Goal: Information Seeking & Learning: Understand process/instructions

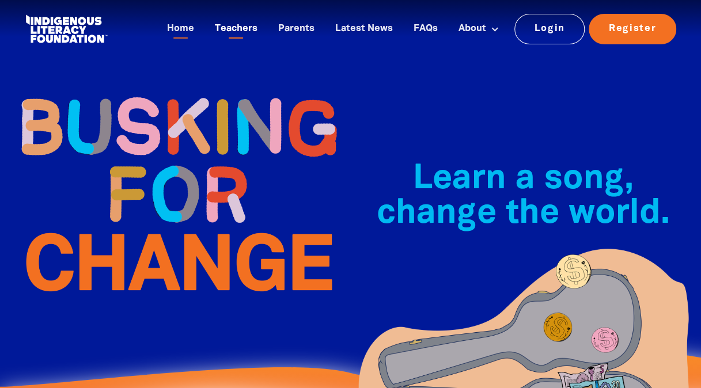
click at [245, 21] on link "Teachers" at bounding box center [236, 29] width 56 height 19
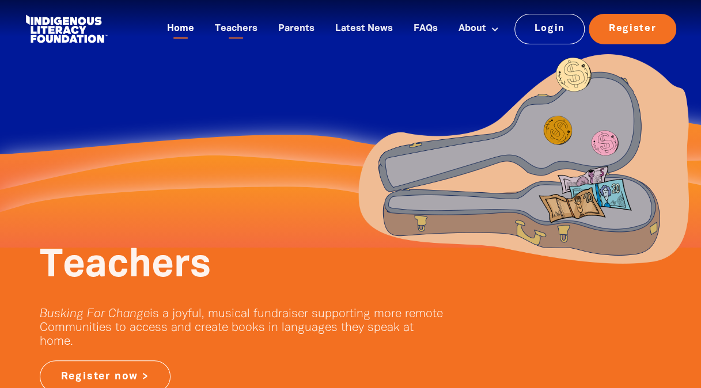
click at [195, 29] on link "Home" at bounding box center [180, 29] width 41 height 19
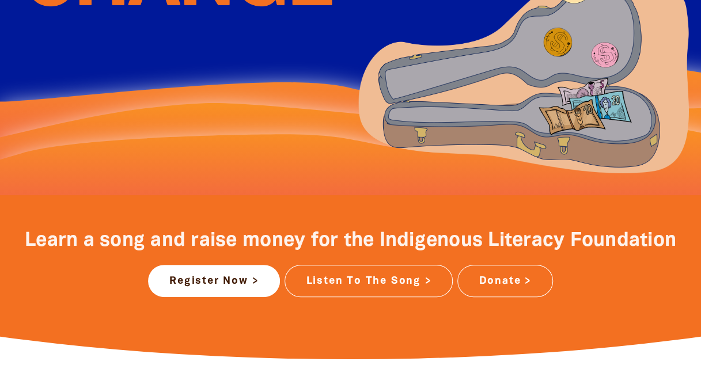
scroll to position [291, 0]
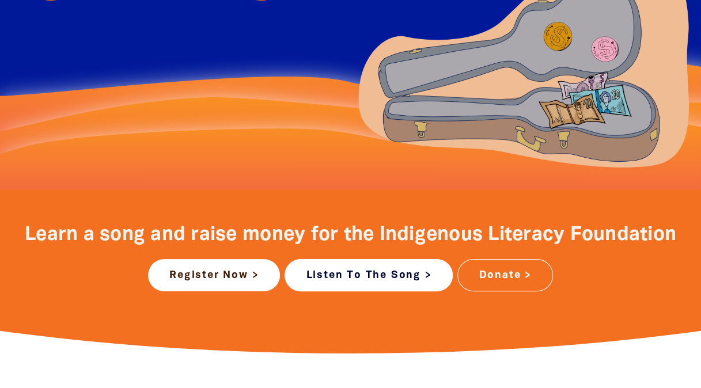
click at [378, 281] on link "Listen To The Song >" at bounding box center [368, 275] width 168 height 32
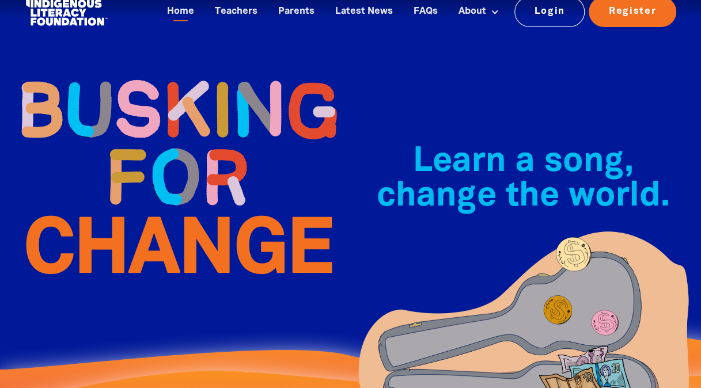
scroll to position [0, 0]
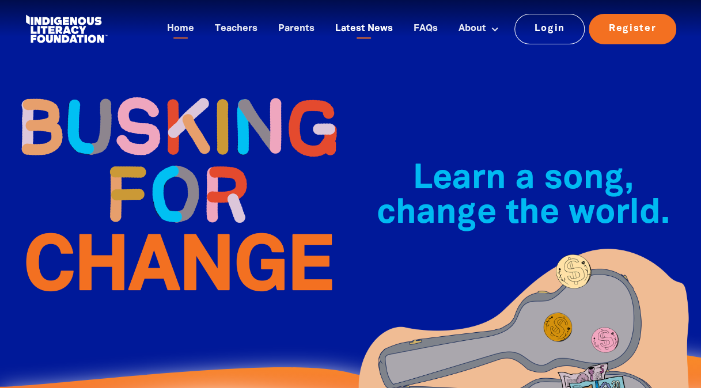
click at [368, 25] on link "Latest News" at bounding box center [363, 29] width 71 height 19
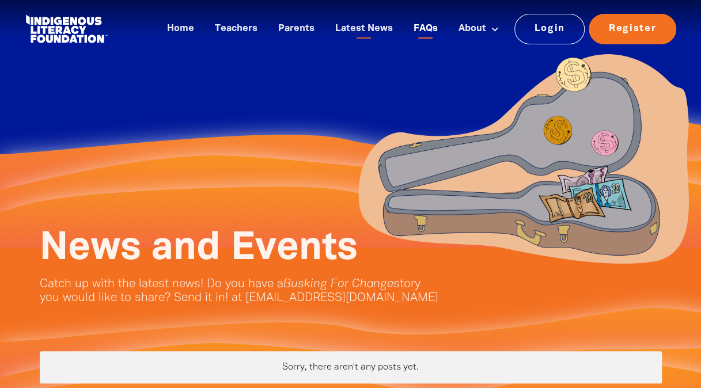
click at [431, 27] on link "FAQs" at bounding box center [425, 29] width 38 height 19
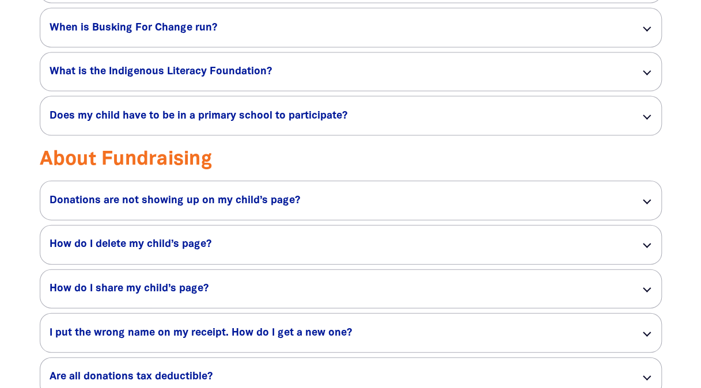
scroll to position [1136, 0]
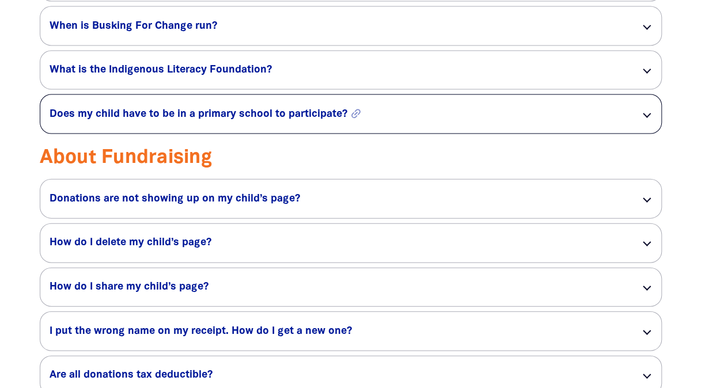
click at [526, 121] on h5 "Does my child have to be in a primary school to participate? link" at bounding box center [336, 115] width 572 height 14
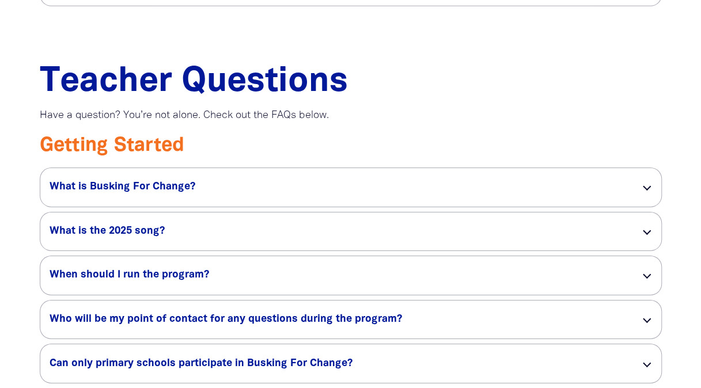
scroll to position [1783, 0]
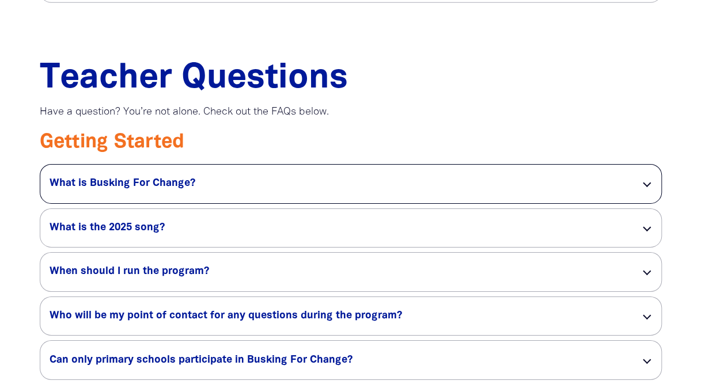
click at [534, 180] on div "What is Busking For Change? link" at bounding box center [350, 184] width 621 height 39
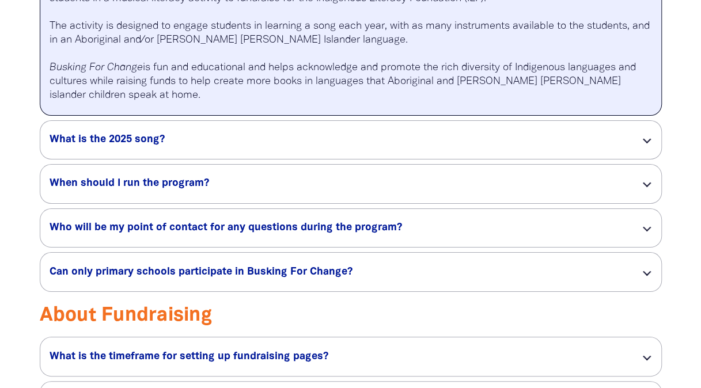
scroll to position [2005, 0]
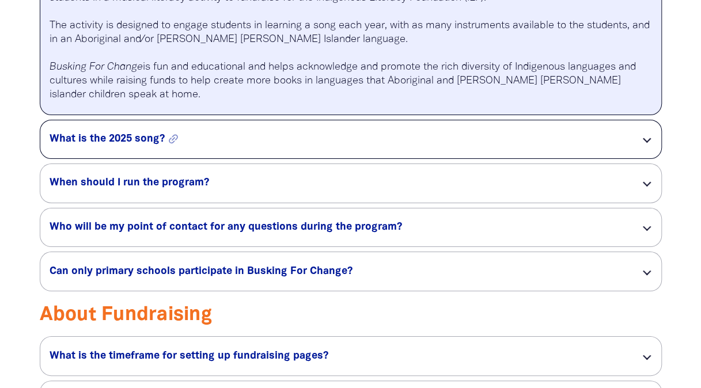
click at [568, 144] on h5 "What is the 2025 song? link" at bounding box center [336, 139] width 572 height 14
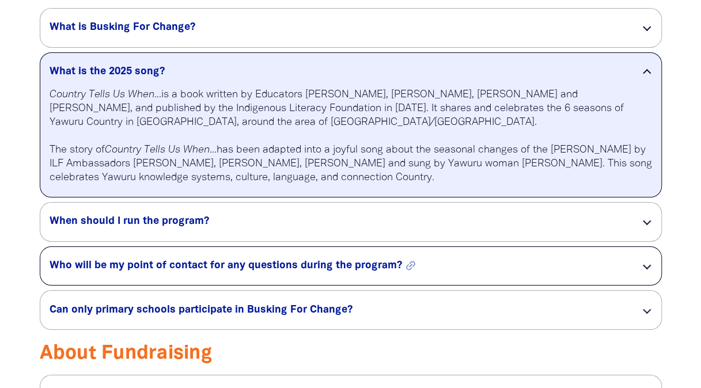
scroll to position [1938, 0]
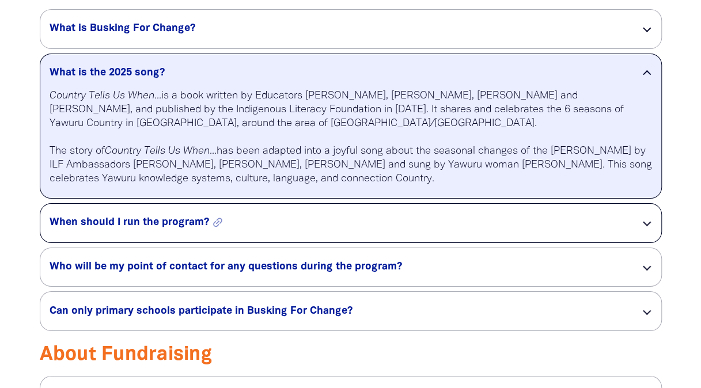
click at [516, 230] on h5 "When should I run the program? link" at bounding box center [336, 223] width 572 height 14
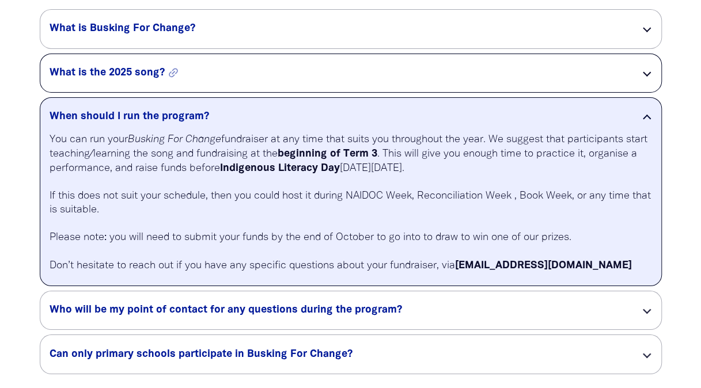
click at [523, 80] on h5 "What is the 2025 song? link" at bounding box center [336, 73] width 572 height 14
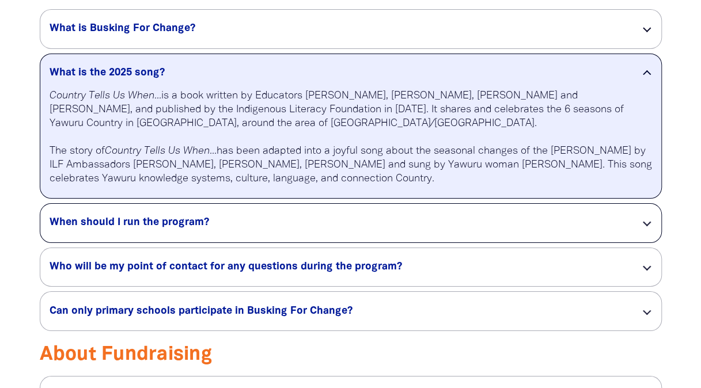
click at [507, 242] on div "When should I run the program? link" at bounding box center [350, 223] width 621 height 39
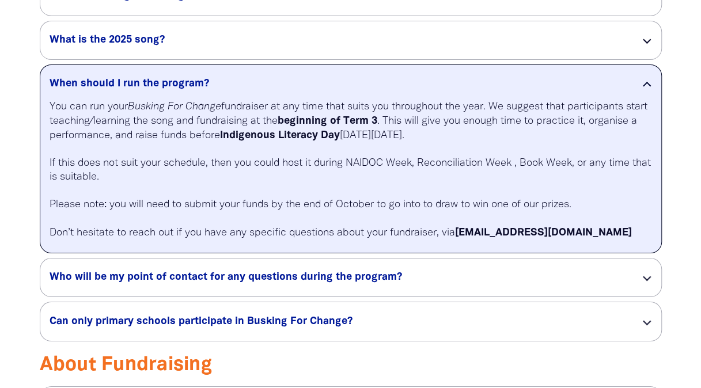
scroll to position [1971, 0]
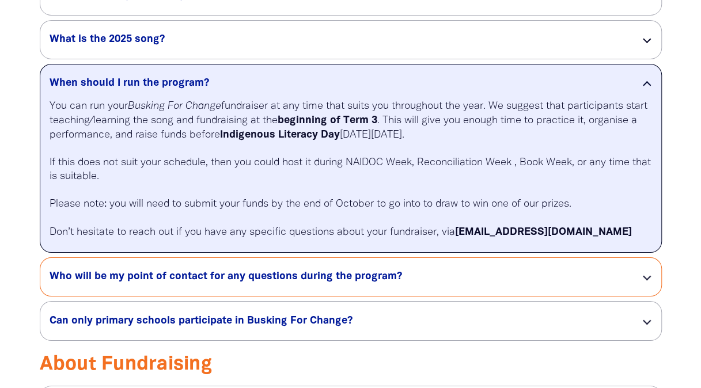
click at [507, 292] on div "Who will be my point of contact for any questions during the program? link" at bounding box center [350, 277] width 621 height 39
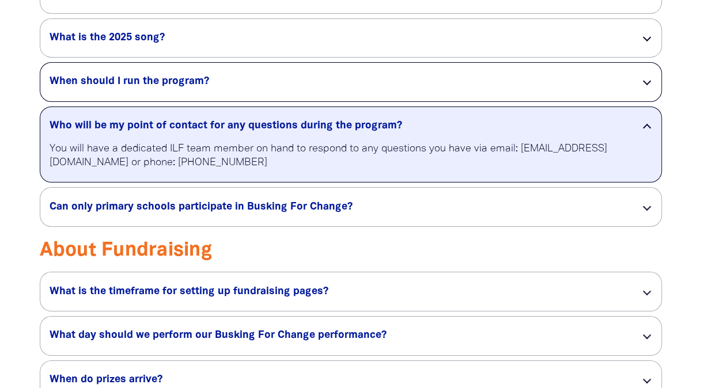
scroll to position [1973, 0]
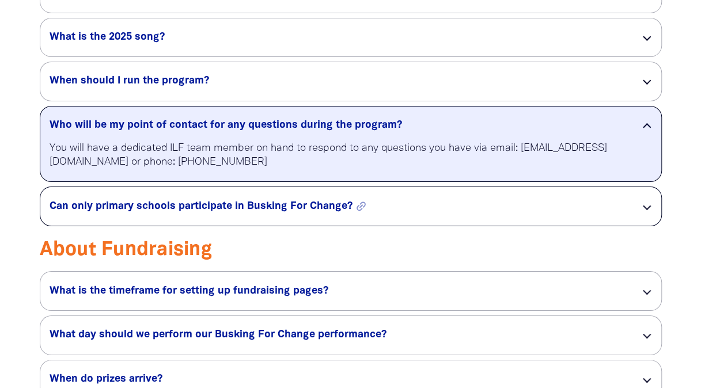
click at [489, 214] on h5 "Can only primary schools participate in Busking For Change? link" at bounding box center [336, 207] width 572 height 14
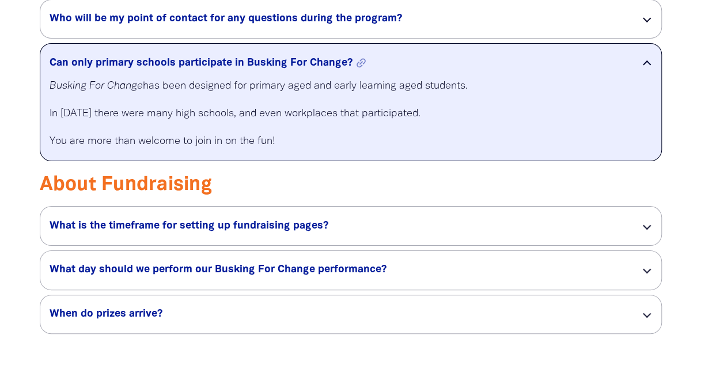
scroll to position [2080, 0]
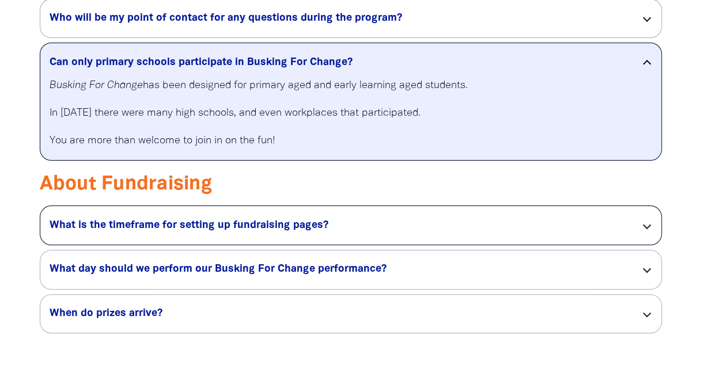
click at [479, 227] on div "What is the timeframe for setting up fundraising pages? link" at bounding box center [350, 225] width 621 height 39
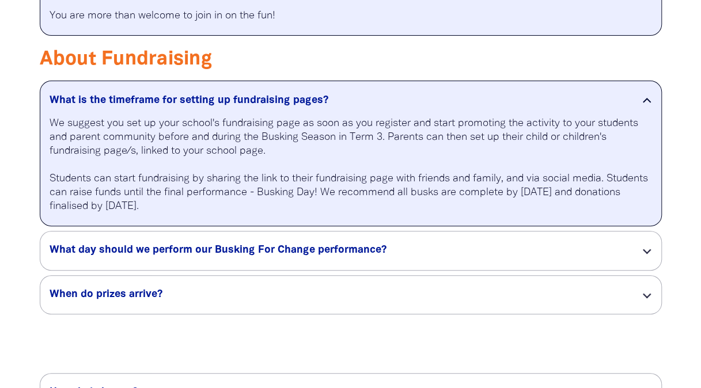
scroll to position [2206, 0]
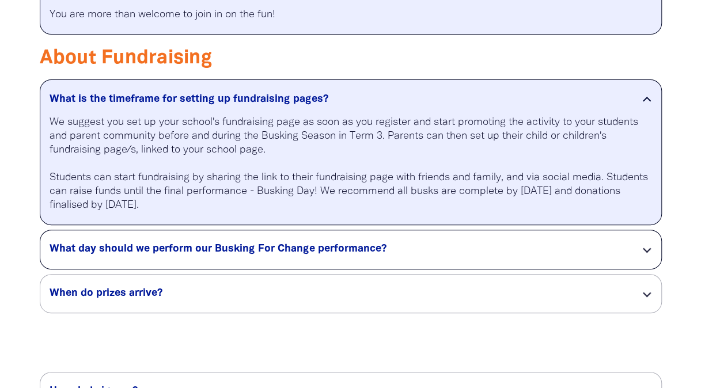
click at [467, 250] on div "What day should we perform our Busking For Change performance? link" at bounding box center [350, 249] width 621 height 39
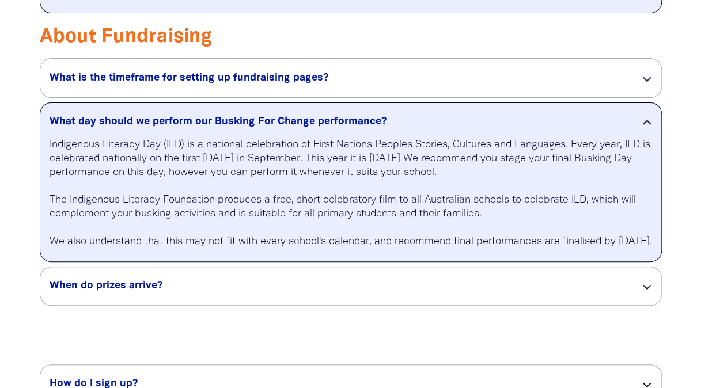
scroll to position [2228, 0]
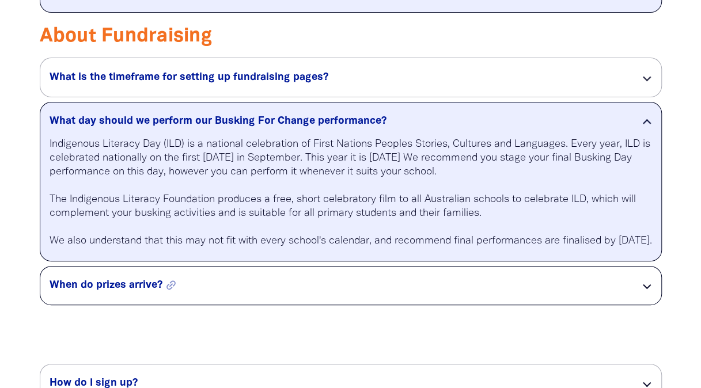
click at [465, 292] on h5 "When do prizes arrive? link" at bounding box center [336, 286] width 572 height 14
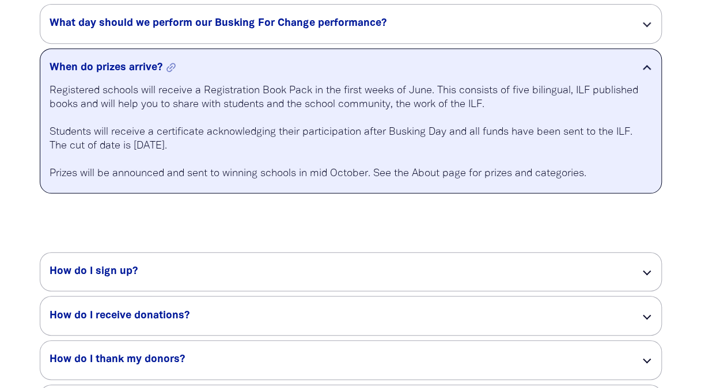
scroll to position [2327, 0]
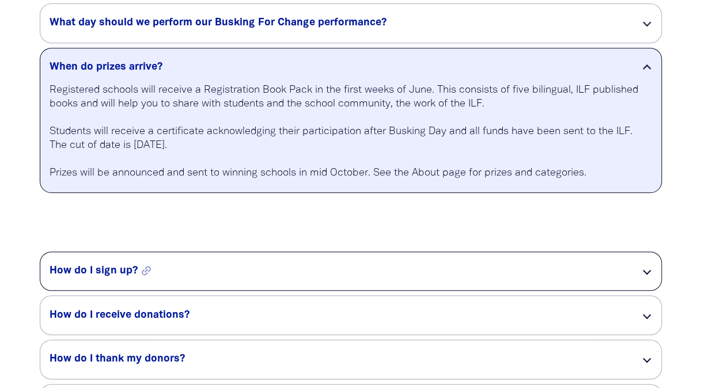
click at [465, 278] on h5 "How do I sign up? link" at bounding box center [336, 271] width 572 height 14
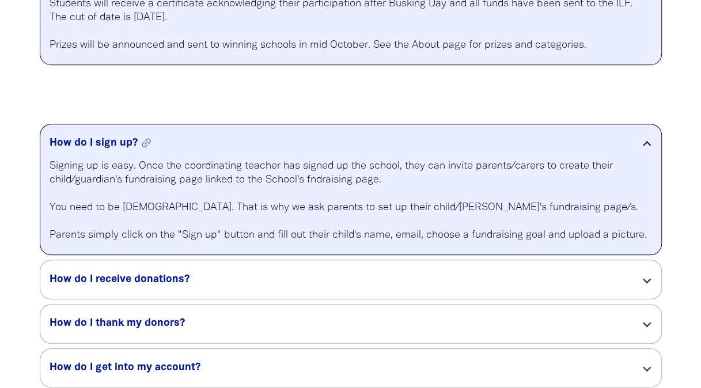
scroll to position [2456, 0]
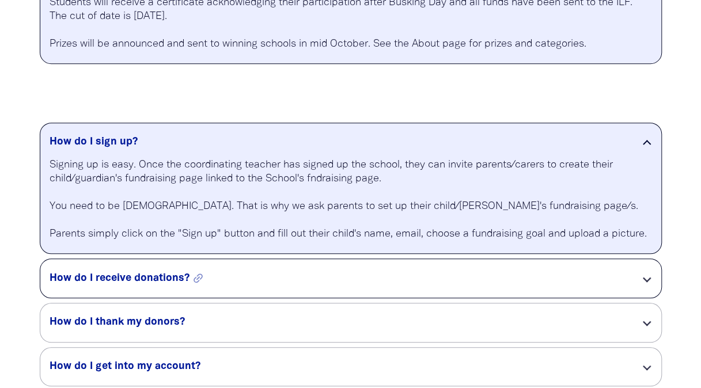
click at [458, 286] on h5 "How do I receive donations? link" at bounding box center [336, 279] width 572 height 14
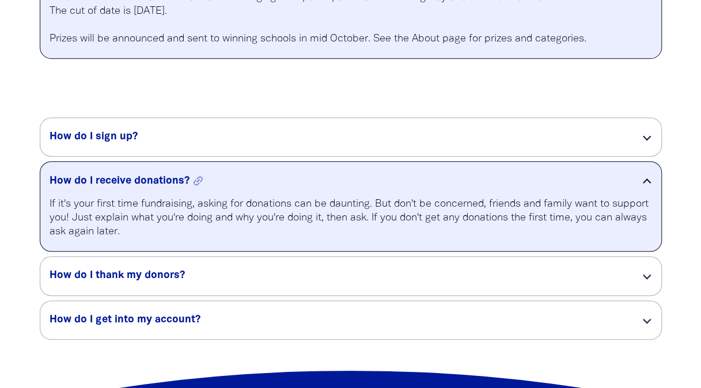
scroll to position [2462, 0]
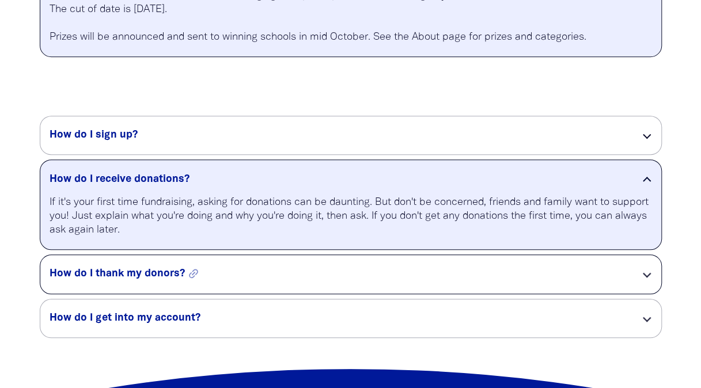
click at [458, 281] on h5 "How do I thank my donors? link" at bounding box center [336, 274] width 572 height 14
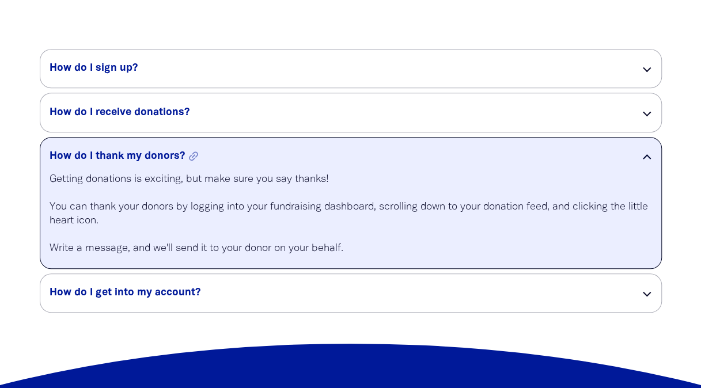
scroll to position [2531, 0]
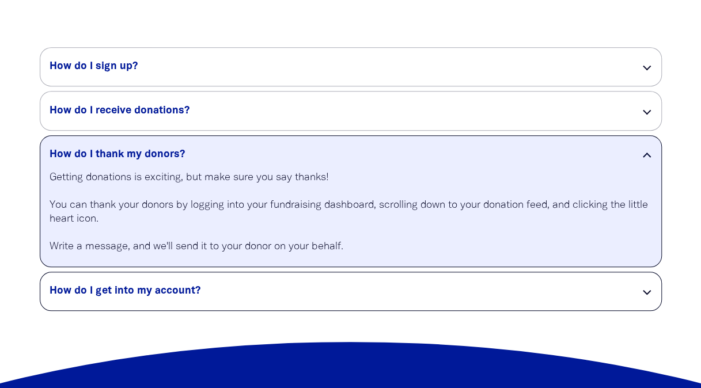
click at [456, 292] on div "How do I get into my account? link" at bounding box center [350, 291] width 621 height 39
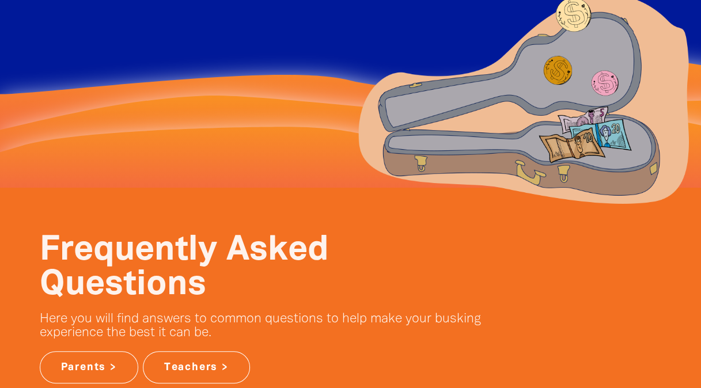
scroll to position [0, 0]
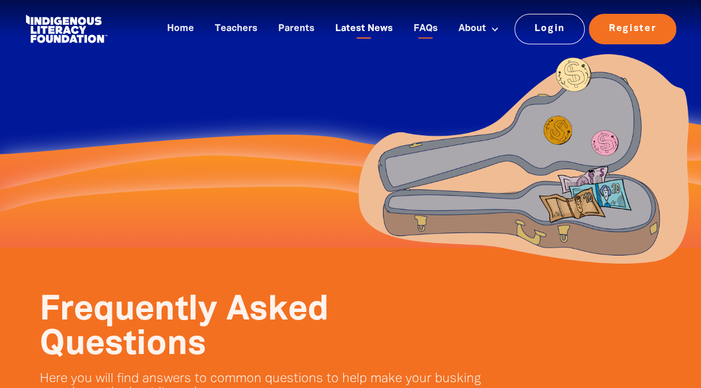
click at [386, 28] on link "Latest News" at bounding box center [363, 29] width 71 height 19
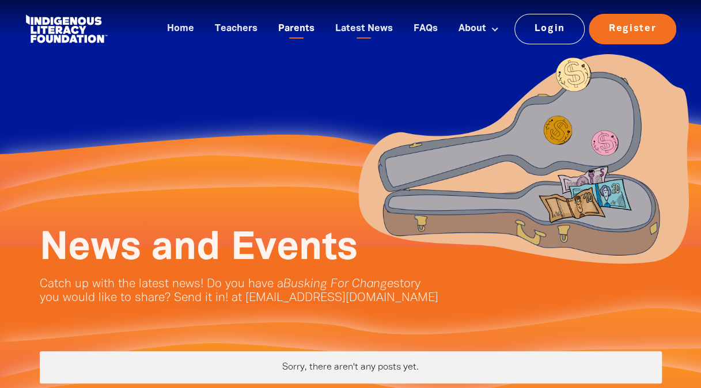
click at [303, 32] on link "Parents" at bounding box center [296, 29] width 50 height 19
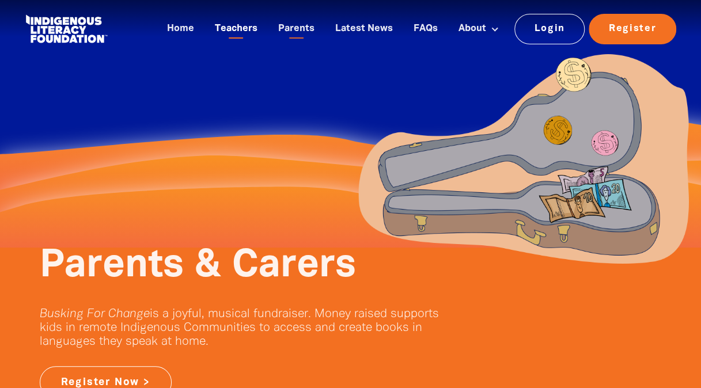
click at [258, 33] on link "Teachers" at bounding box center [236, 29] width 56 height 19
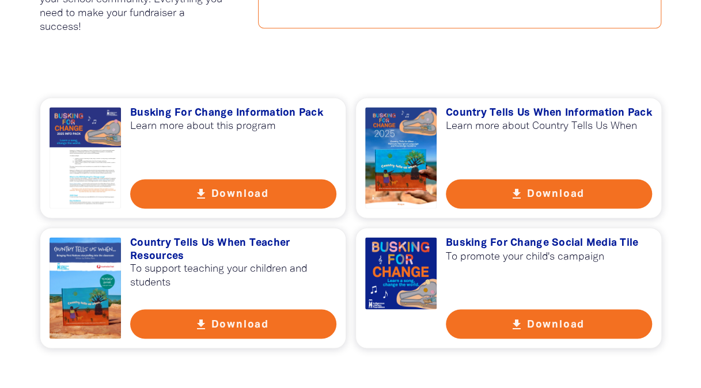
scroll to position [802, 0]
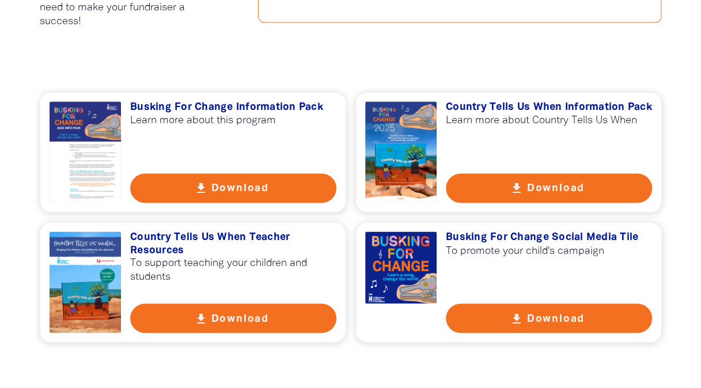
click at [538, 188] on button "get_app Download" at bounding box center [549, 187] width 206 height 29
